Goal: Task Accomplishment & Management: Complete application form

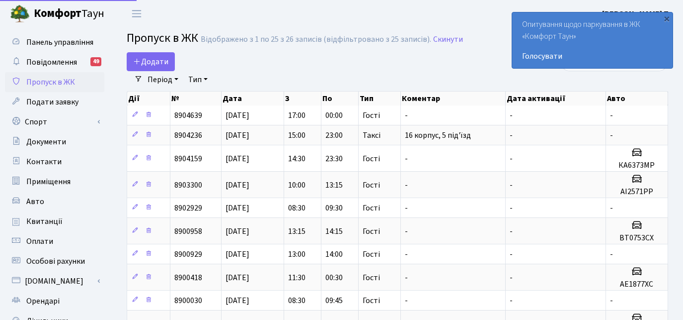
select select "25"
click at [155, 66] on span "Додати" at bounding box center [150, 61] width 35 height 11
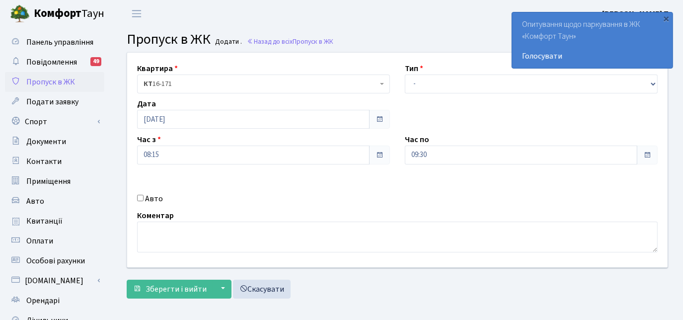
select select "3"
click at [405, 75] on select "- Доставка Таксі Гості Сервіс" at bounding box center [531, 84] width 253 height 19
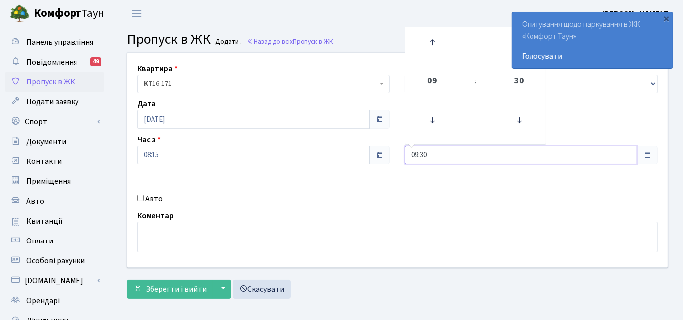
click at [428, 152] on input "09:30" at bounding box center [521, 155] width 233 height 19
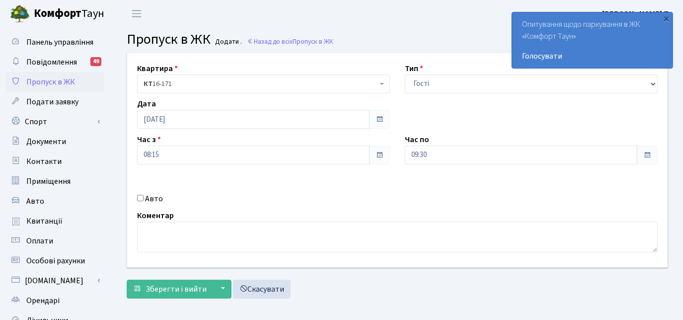
drag, startPoint x: 420, startPoint y: 204, endPoint x: 220, endPoint y: 187, distance: 200.0
click at [412, 204] on div "Квартира <b>КТ</b>&nbsp;&nbsp;&nbsp;&nbsp;16-171 КТ 16-171 Тип - Доставка Таксі…" at bounding box center [398, 160] width 556 height 215
click at [162, 286] on span "Зберегти і вийти" at bounding box center [176, 289] width 61 height 11
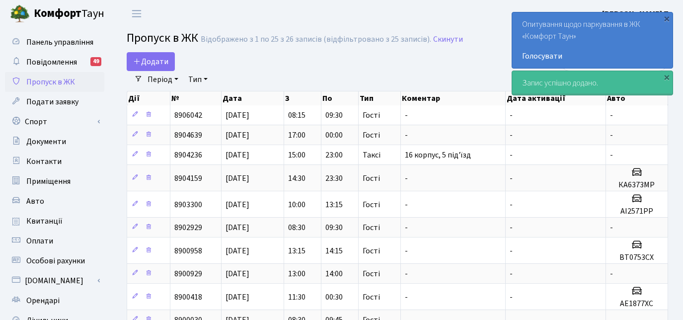
select select "25"
click at [671, 18] on div "×" at bounding box center [667, 18] width 10 height 10
